Goal: Entertainment & Leisure: Consume media (video, audio)

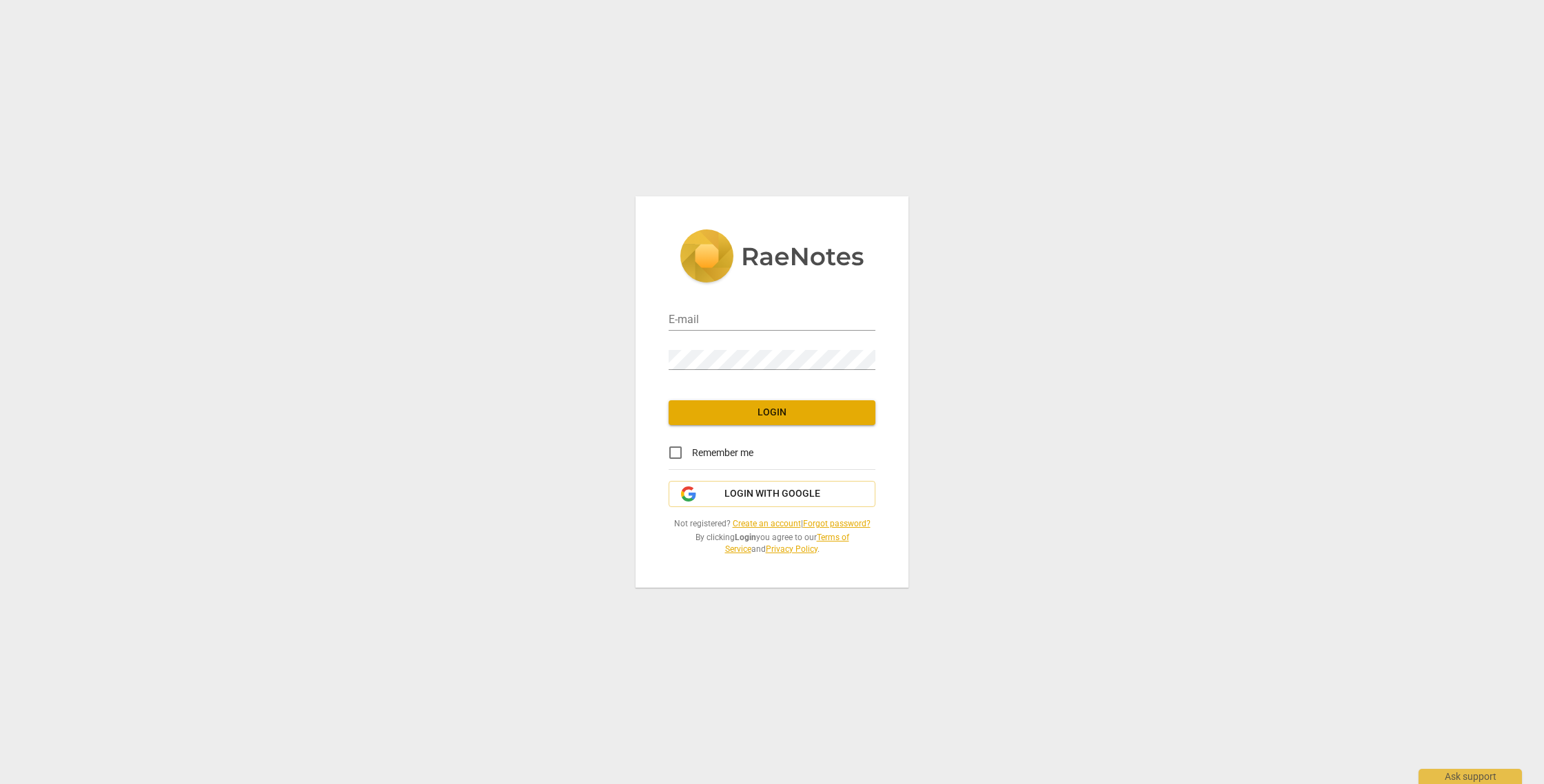
type input "[PERSON_NAME][EMAIL_ADDRESS][PERSON_NAME][DOMAIN_NAME]"
click at [770, 415] on span "Login" at bounding box center [772, 412] width 184 height 14
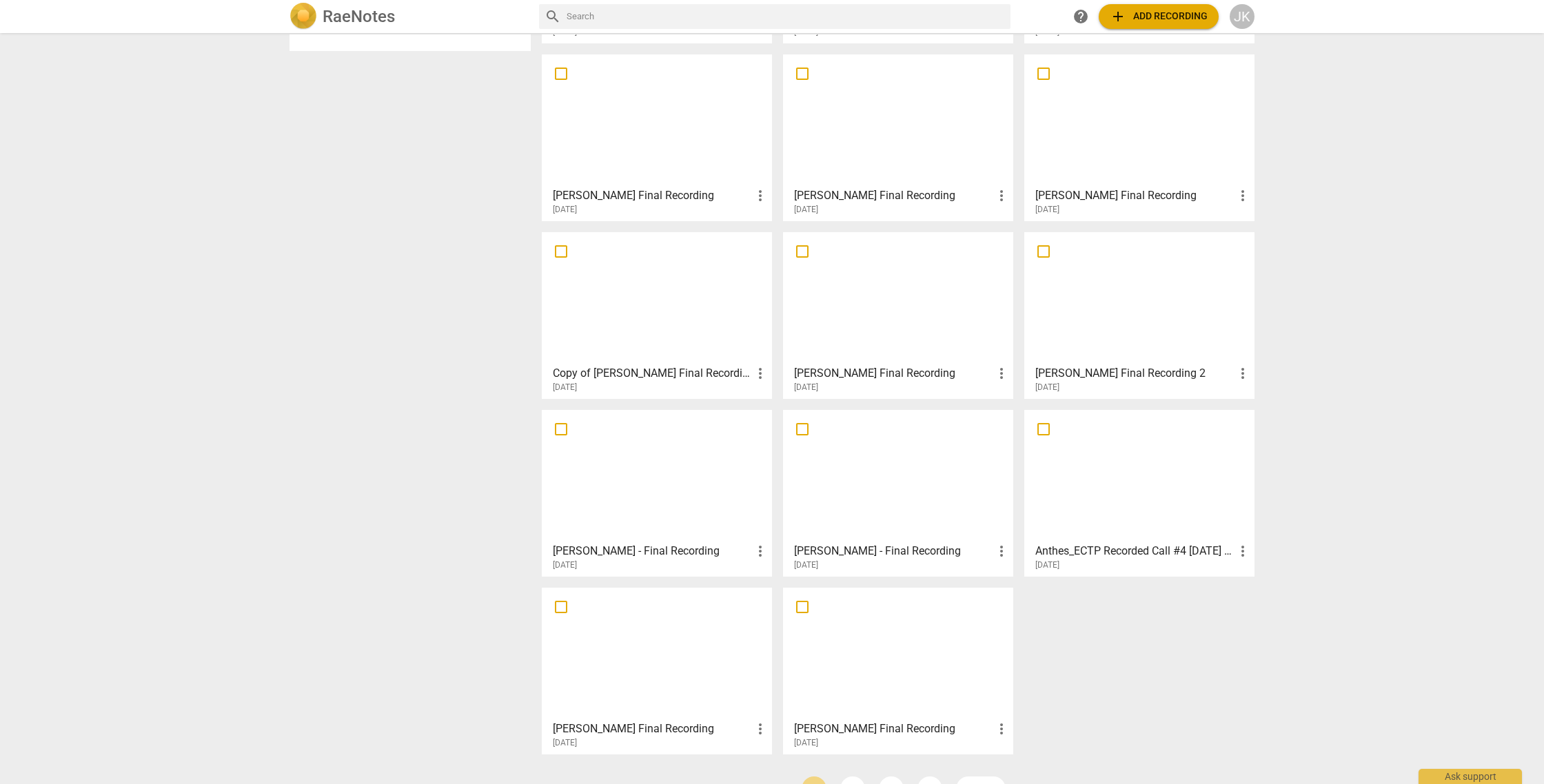
scroll to position [651, 0]
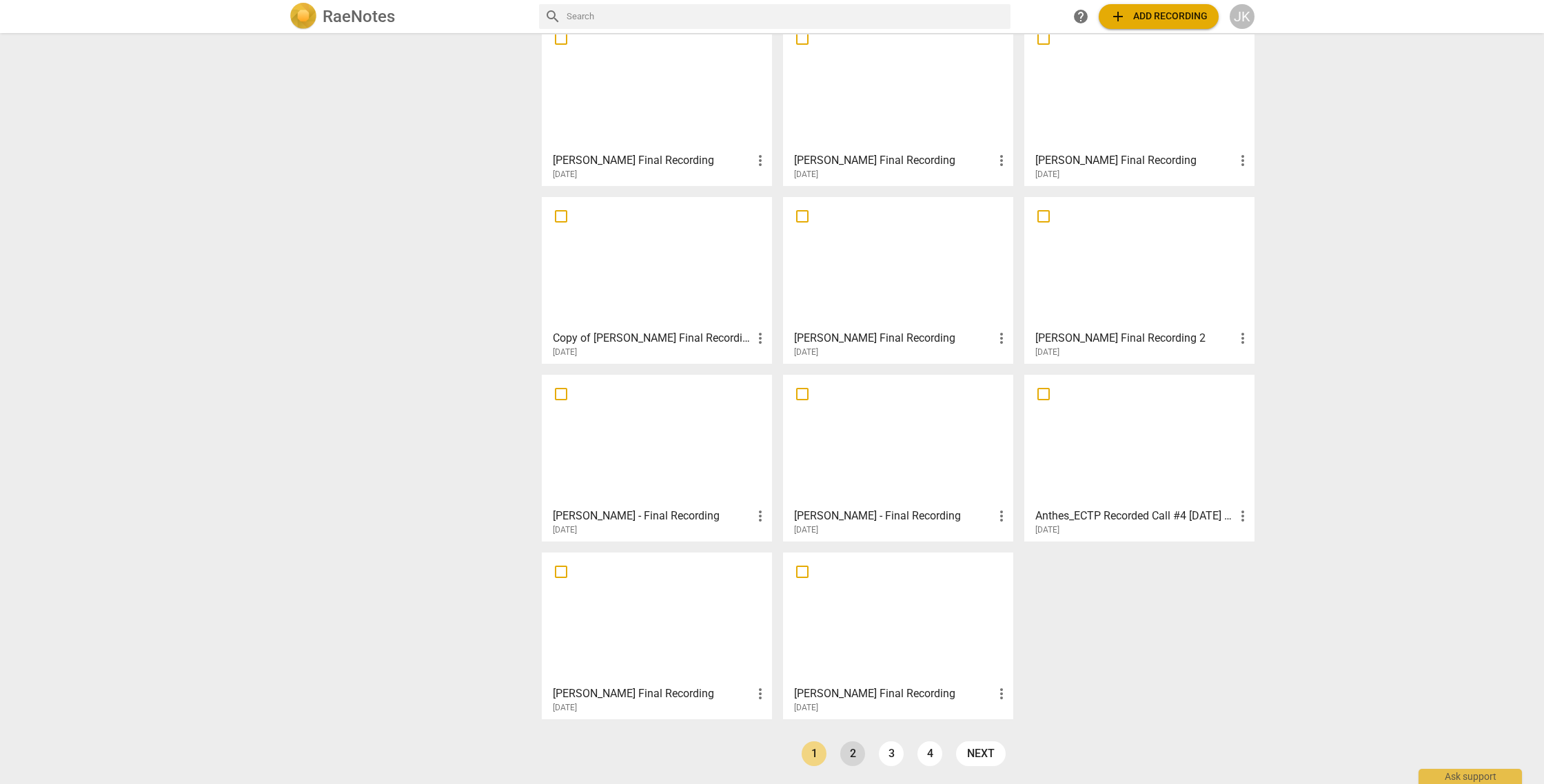
click at [846, 752] on link "2" at bounding box center [853, 754] width 25 height 25
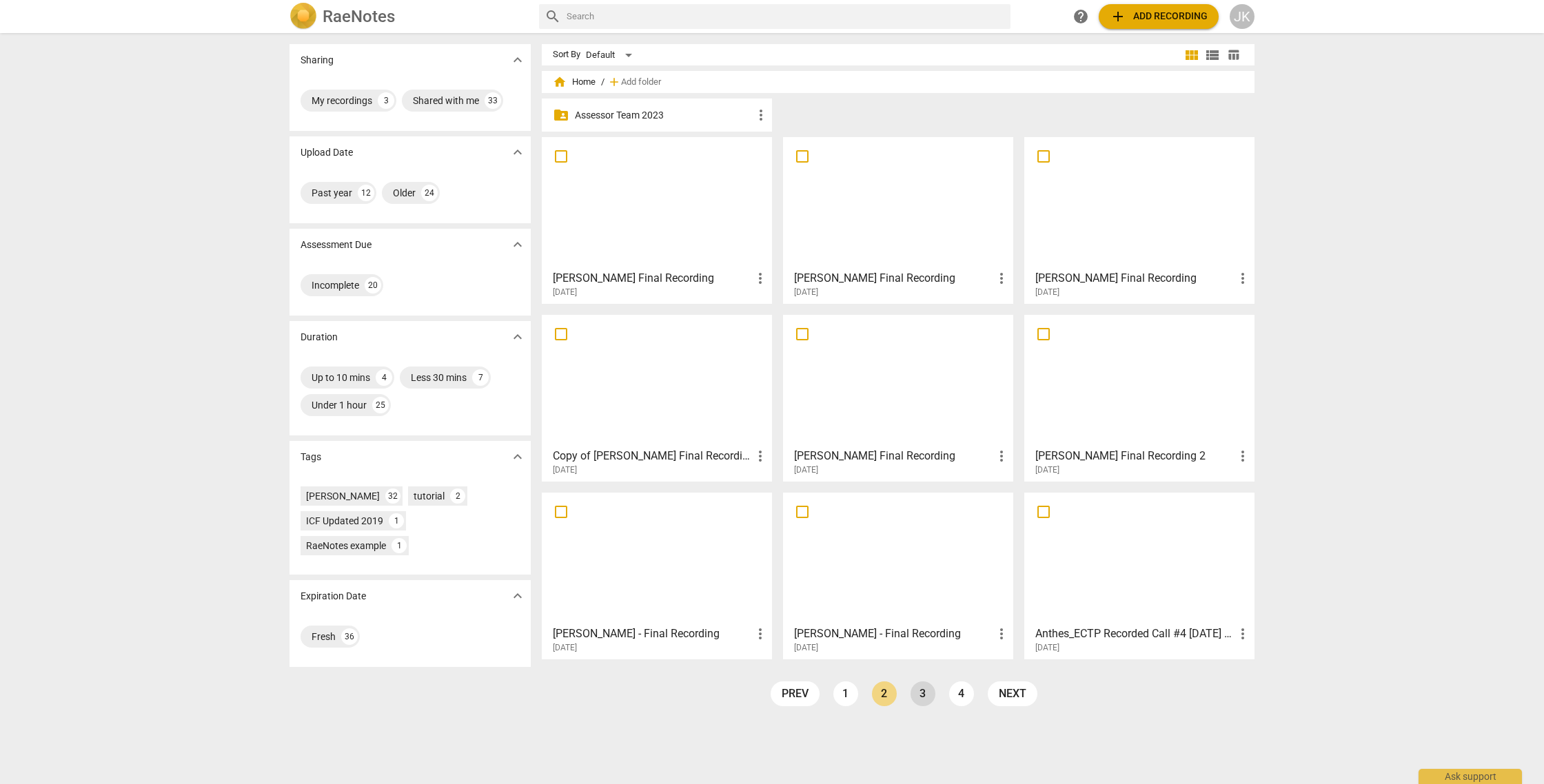
click at [918, 692] on link "3" at bounding box center [923, 694] width 25 height 25
click at [682, 600] on div at bounding box center [657, 558] width 221 height 122
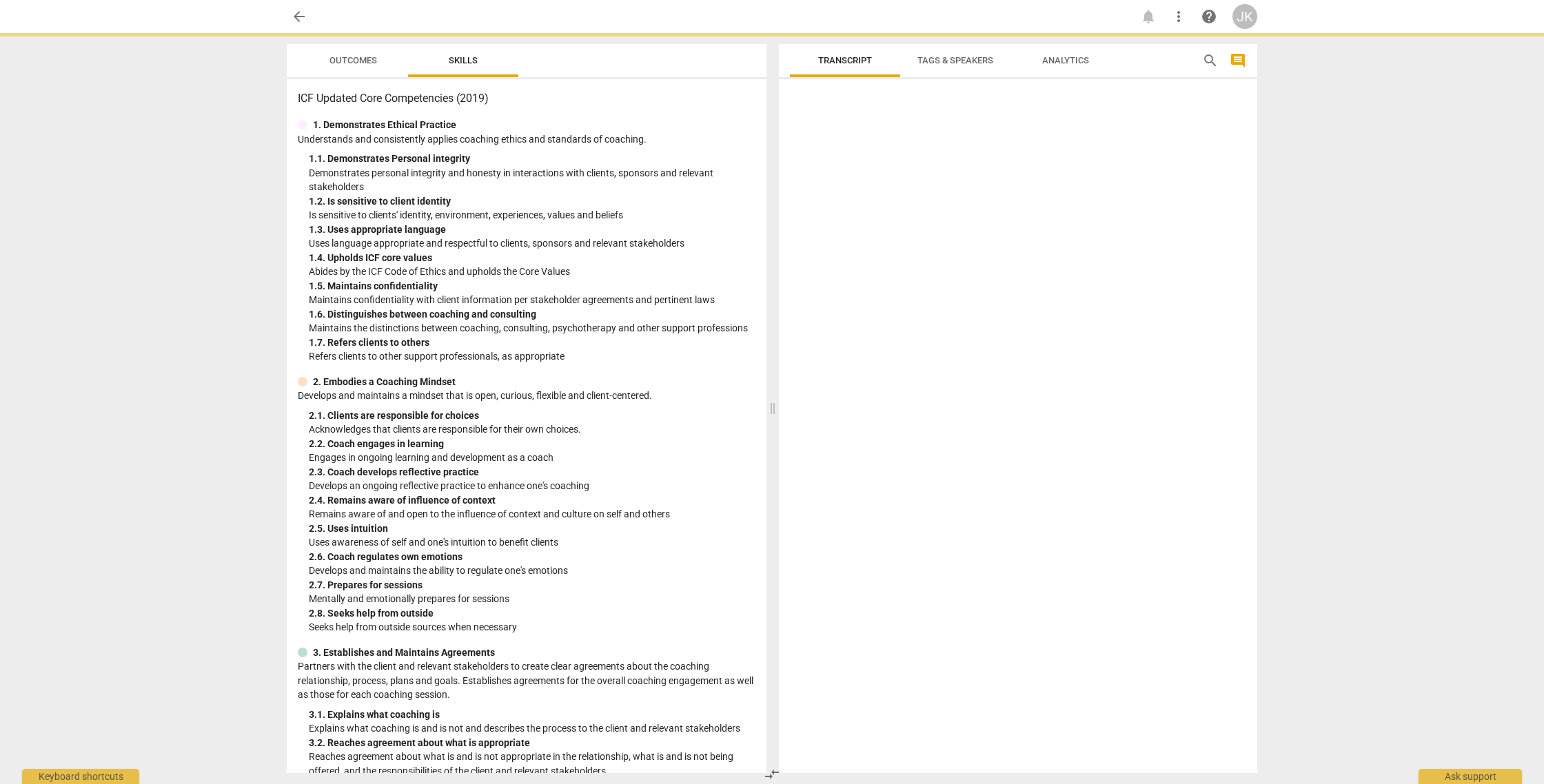
click at [682, 0] on html "arrow_back notifications more_vert help JK Outcomes Skills ICF Updated Core Com…" at bounding box center [772, 0] width 1544 height 0
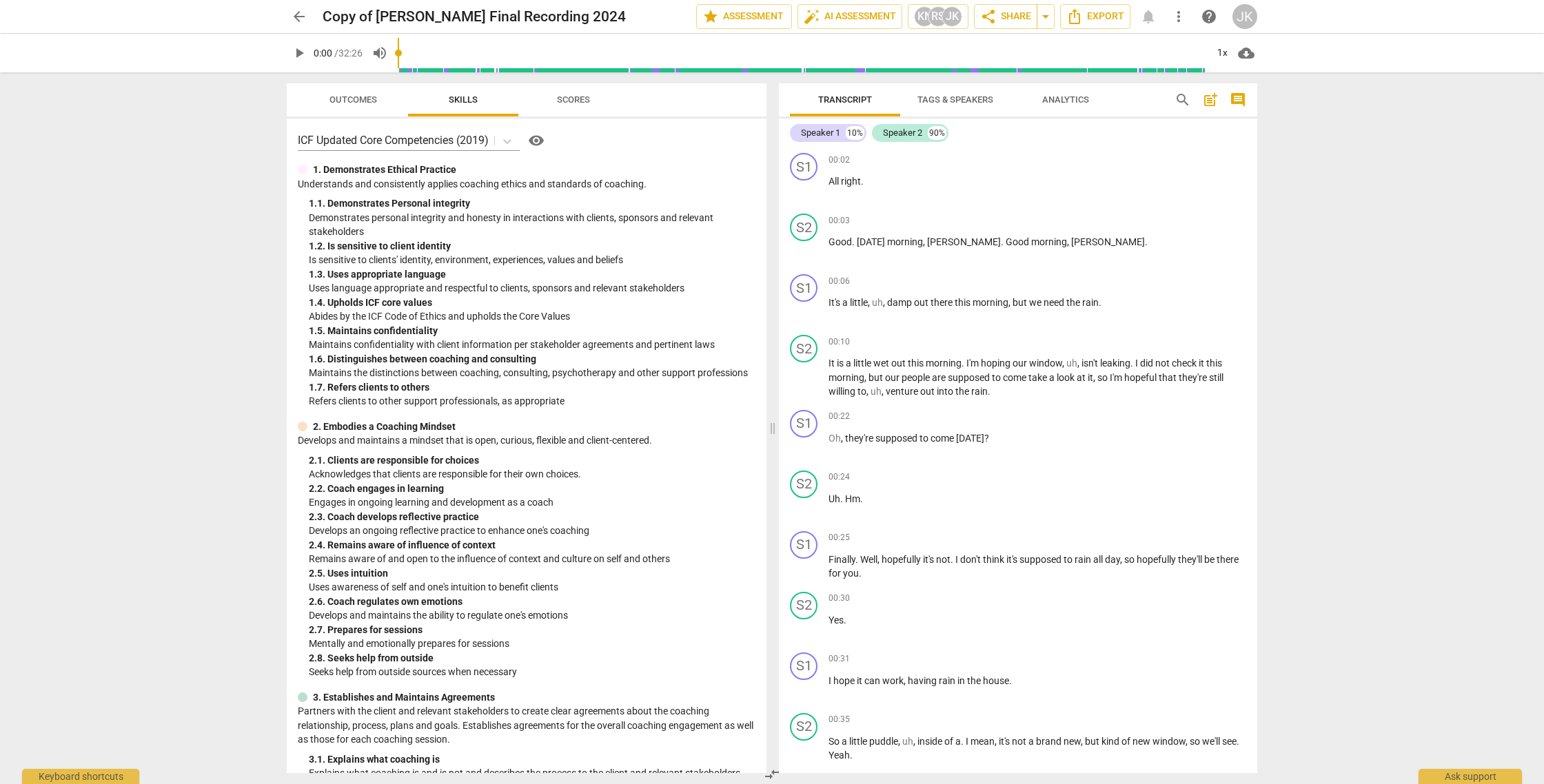
click at [300, 52] on span "play_arrow" at bounding box center [299, 53] width 16 height 16
drag, startPoint x: 300, startPoint y: 49, endPoint x: 313, endPoint y: 39, distance: 16.4
click at [300, 48] on span "pause" at bounding box center [299, 53] width 16 height 16
click at [562, 47] on input "range" at bounding box center [802, 53] width 809 height 44
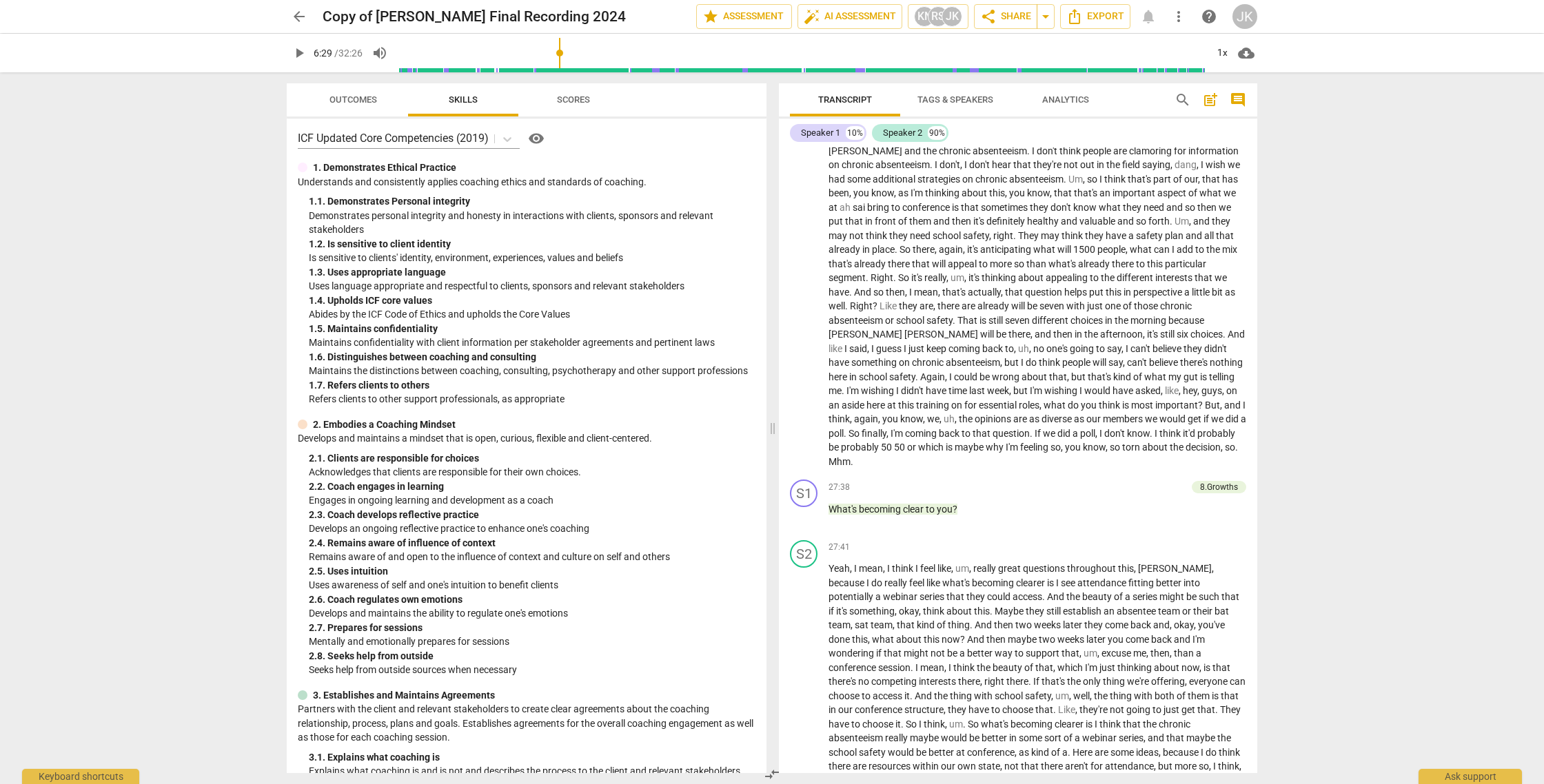
scroll to position [4757, 0]
click at [958, 327] on span "That" at bounding box center [969, 321] width 22 height 11
click at [805, 310] on span "play_arrow" at bounding box center [804, 301] width 16 height 16
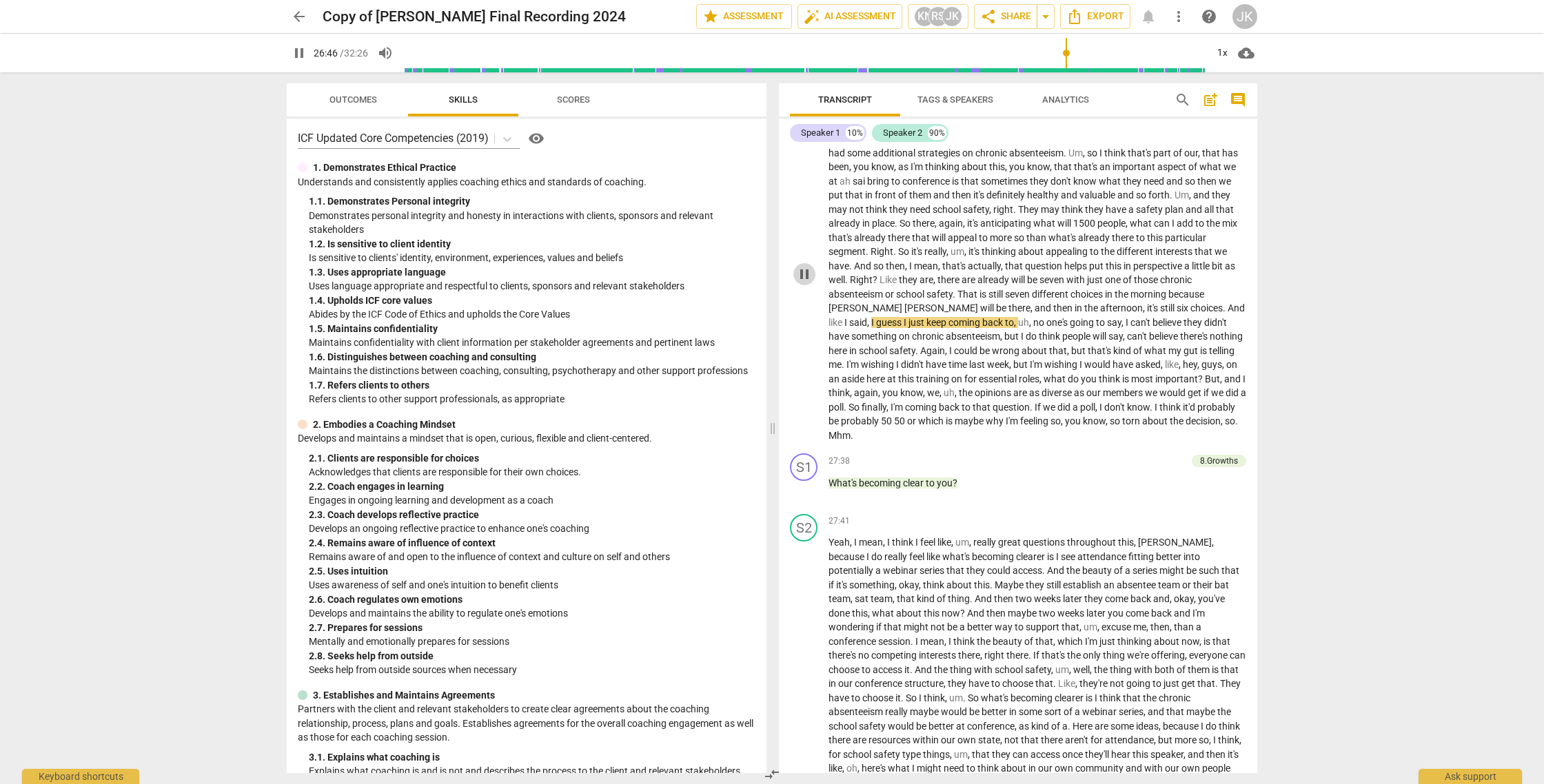
click at [803, 282] on span "pause" at bounding box center [804, 274] width 16 height 16
click at [1129, 228] on span "what" at bounding box center [1141, 222] width 24 height 11
click at [806, 282] on span "play_arrow" at bounding box center [804, 274] width 16 height 16
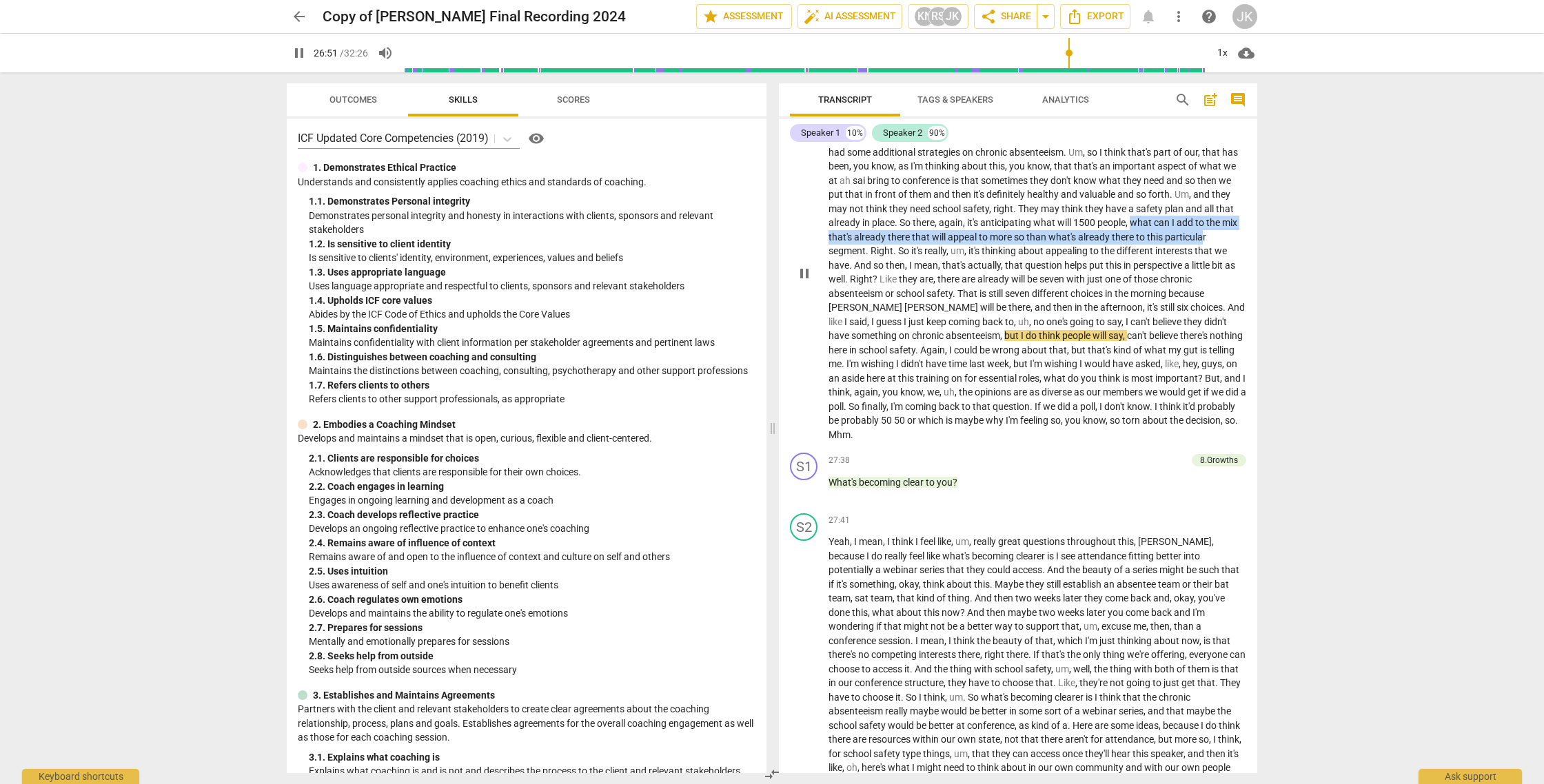
drag, startPoint x: 1092, startPoint y: 265, endPoint x: 1181, endPoint y: 284, distance: 91.0
click at [1177, 280] on p "Yeah , I don't know , [PERSON_NAME] . Um , obviously we pulled together a group…" at bounding box center [1037, 272] width 418 height 339
click at [804, 282] on span "pause" at bounding box center [804, 274] width 16 height 16
click at [806, 282] on span "play_arrow" at bounding box center [804, 274] width 16 height 16
click at [804, 282] on span "pause" at bounding box center [804, 274] width 16 height 16
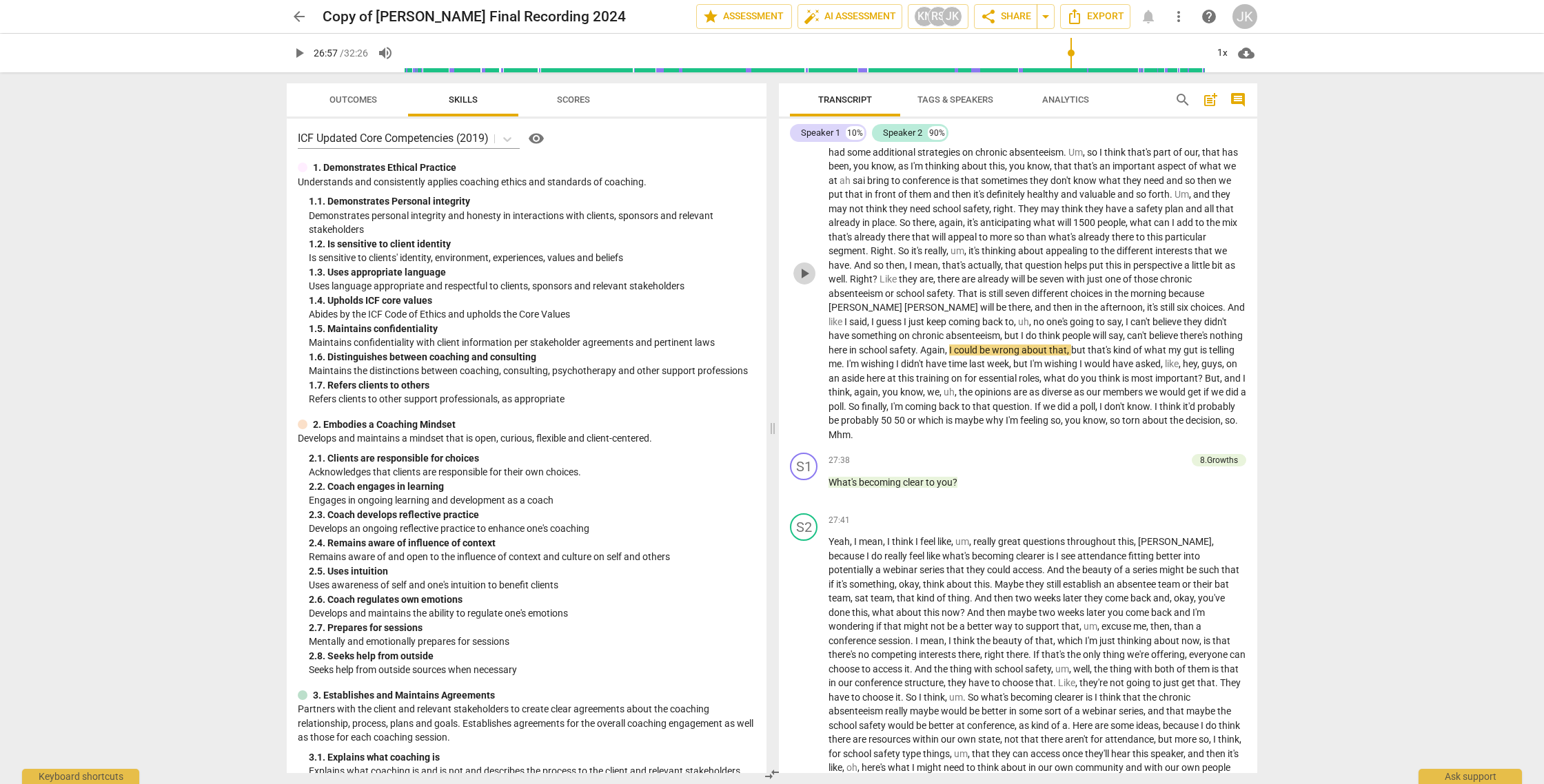
click at [806, 282] on span "play_arrow" at bounding box center [804, 274] width 16 height 16
click at [804, 282] on span "pause" at bounding box center [804, 274] width 16 height 16
click at [802, 282] on span "play_arrow" at bounding box center [804, 274] width 16 height 16
click at [808, 282] on span "pause" at bounding box center [804, 274] width 16 height 16
type input "1663"
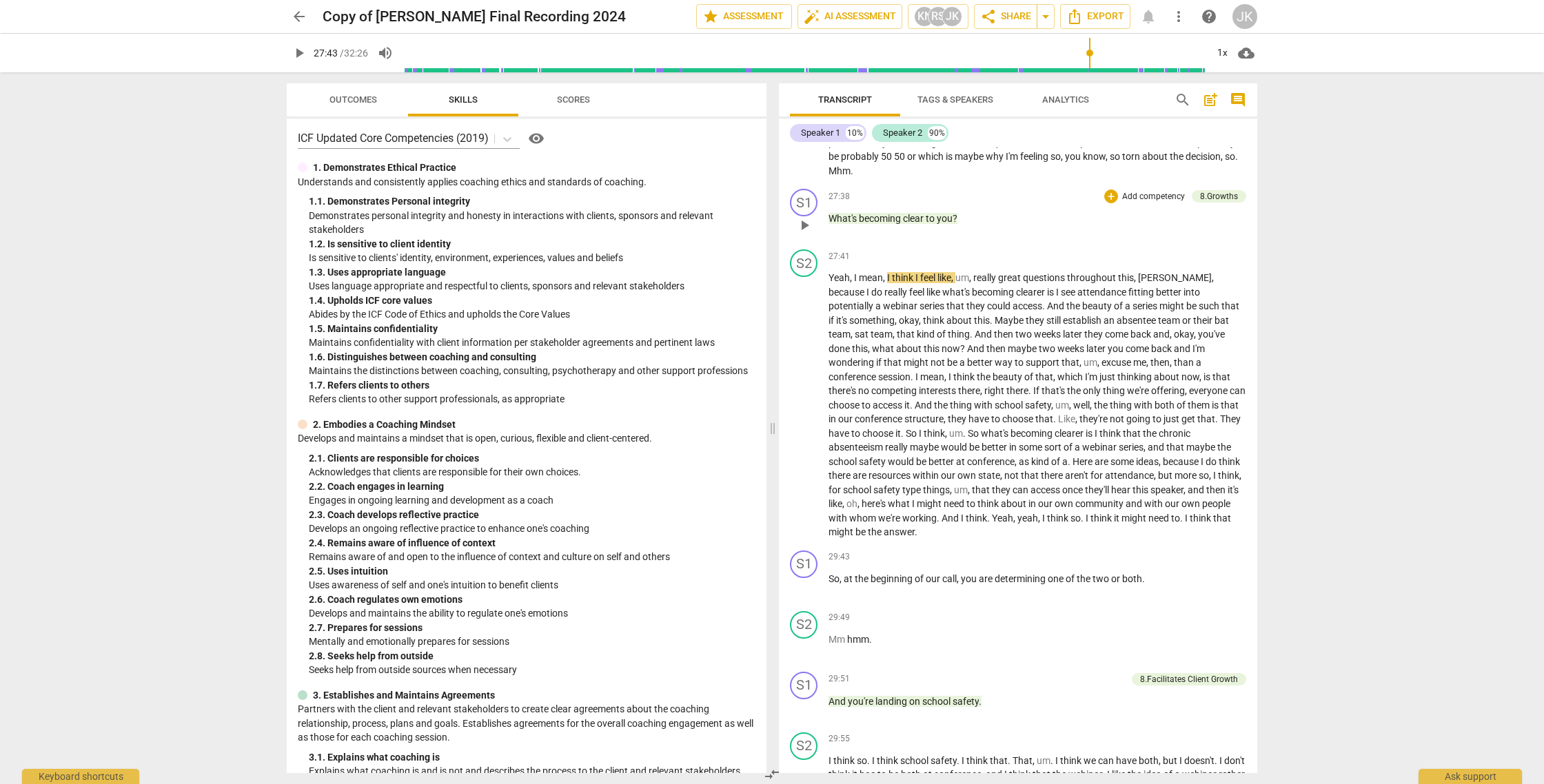
scroll to position [5119, 0]
